Goal: Information Seeking & Learning: Learn about a topic

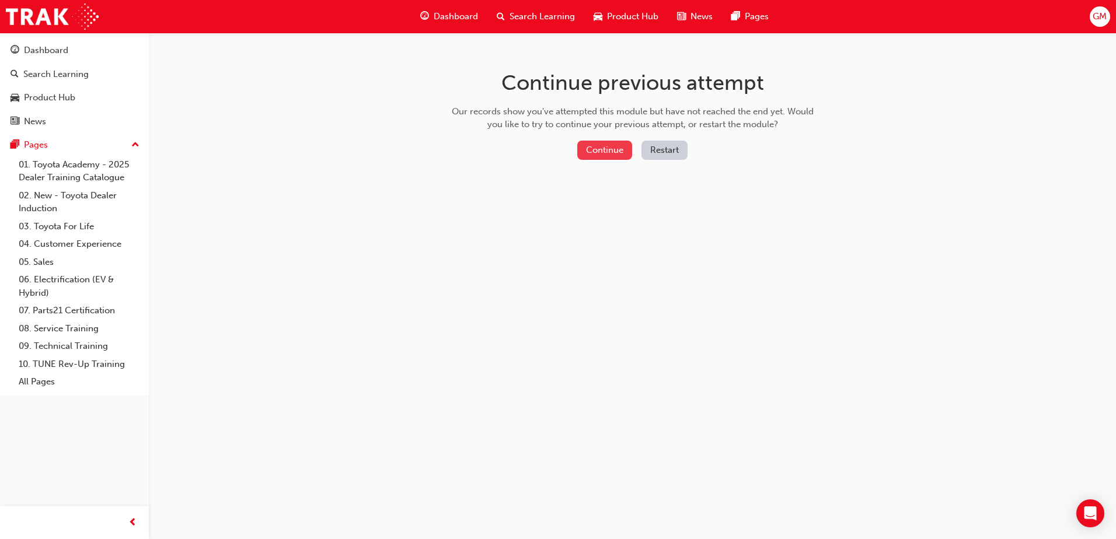
click at [595, 155] on button "Continue" at bounding box center [604, 150] width 55 height 19
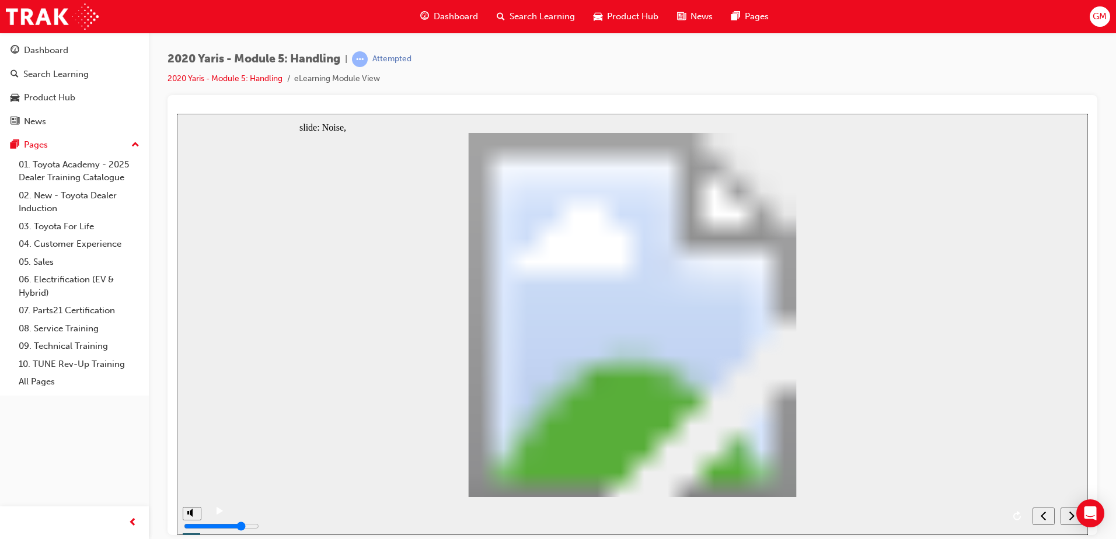
click at [1073, 514] on icon "next" at bounding box center [1072, 515] width 6 height 11
click at [1067, 517] on div "next" at bounding box center [1071, 516] width 13 height 12
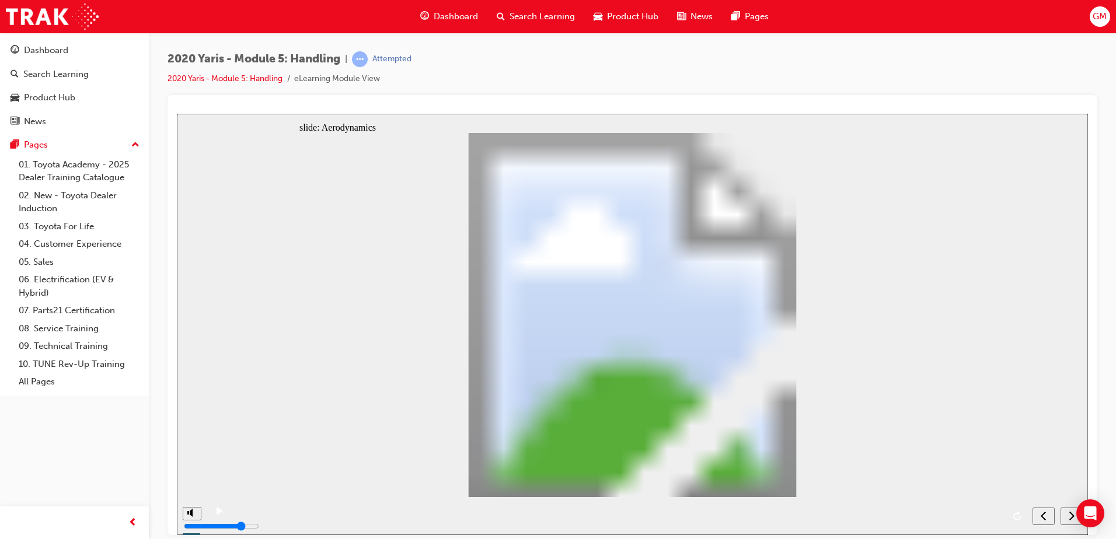
click at [1071, 517] on icon "next" at bounding box center [1072, 515] width 6 height 11
